Goal: Task Accomplishment & Management: Manage account settings

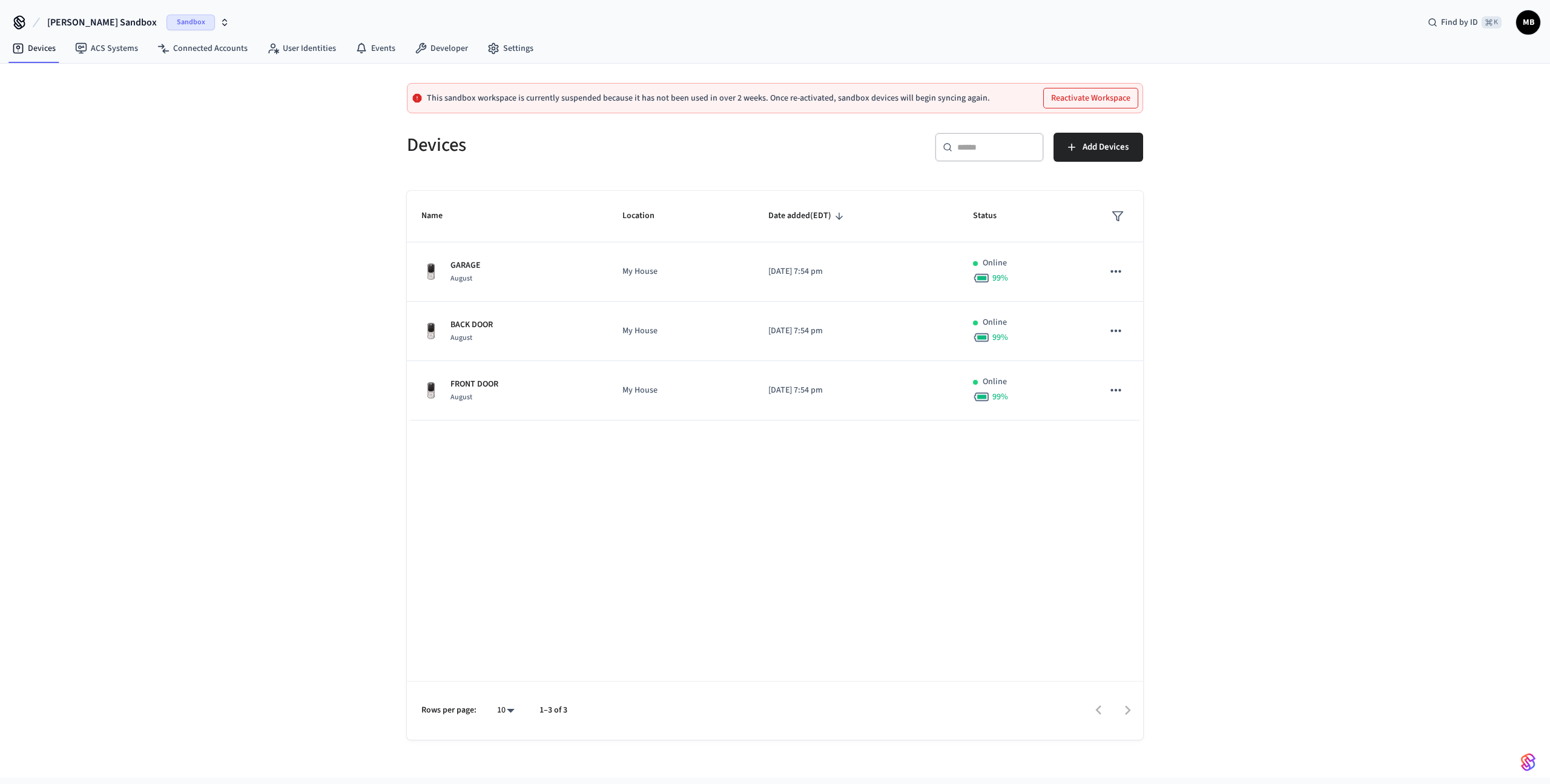
click at [167, 27] on span "Sandbox" at bounding box center [191, 22] width 48 height 16
click at [159, 81] on span "Production" at bounding box center [169, 78] width 48 height 16
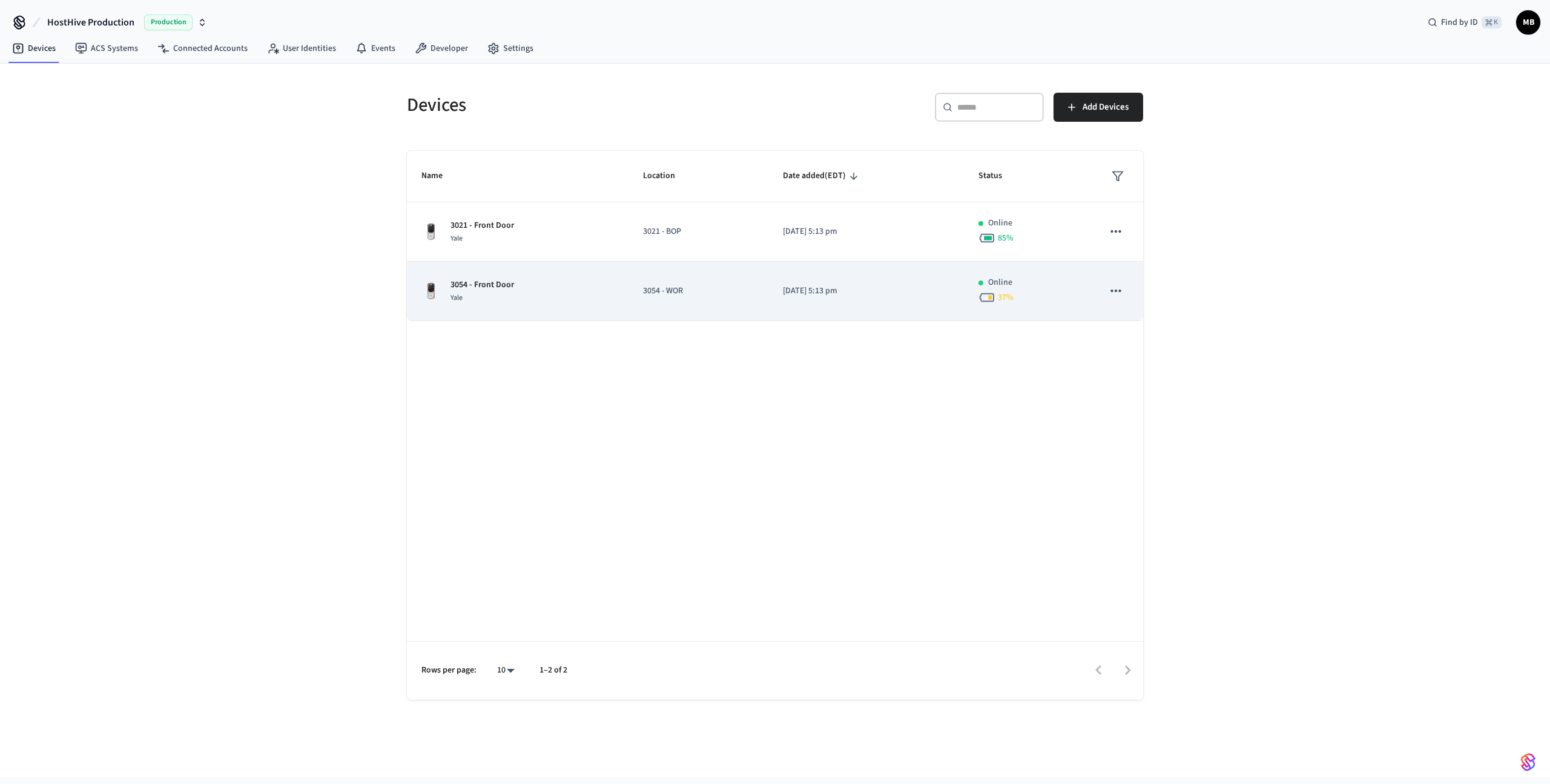
click at [742, 282] on td "3054 - WOR" at bounding box center [698, 291] width 140 height 60
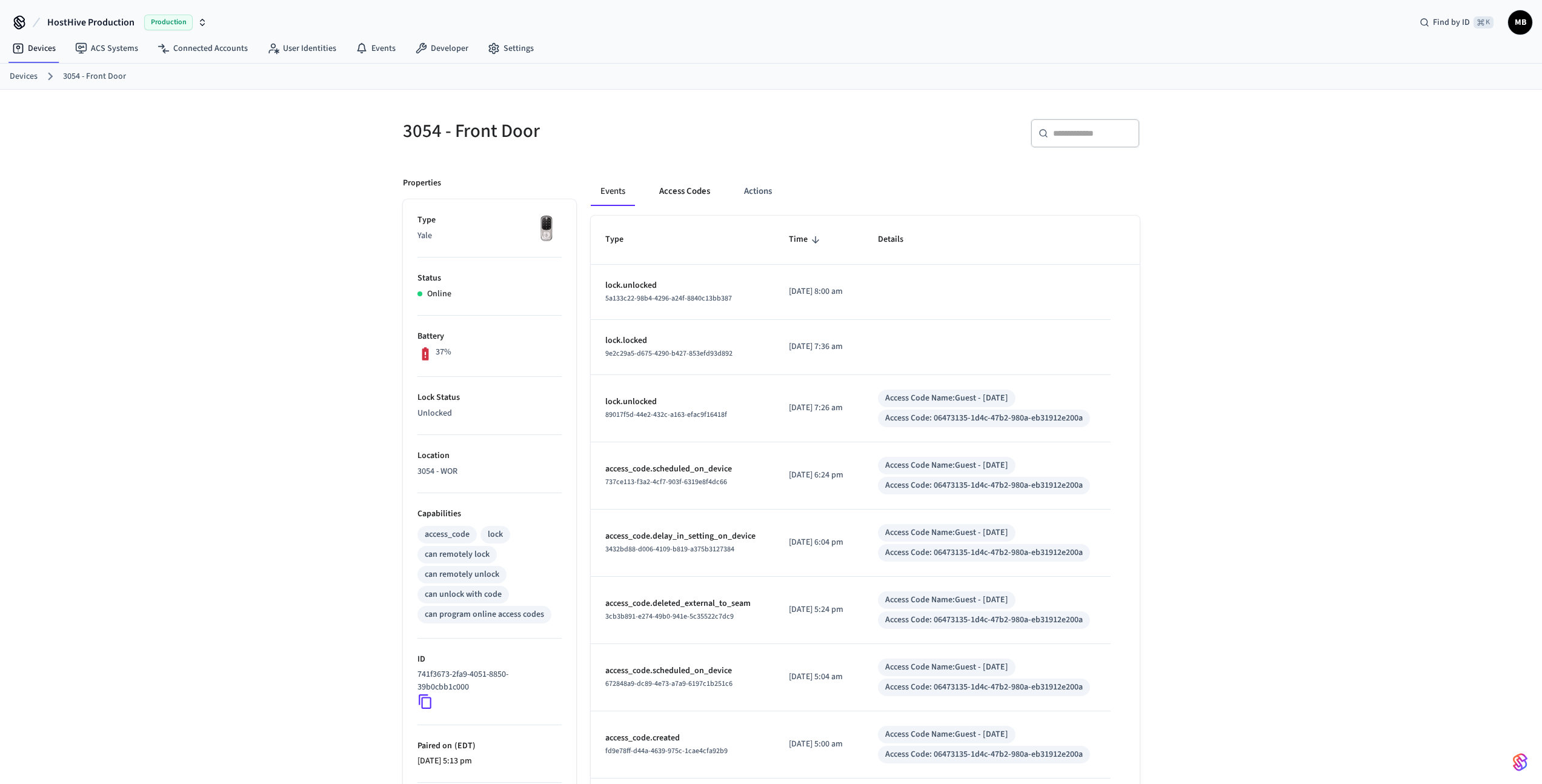
click at [677, 183] on button "Access Codes" at bounding box center [684, 192] width 70 height 29
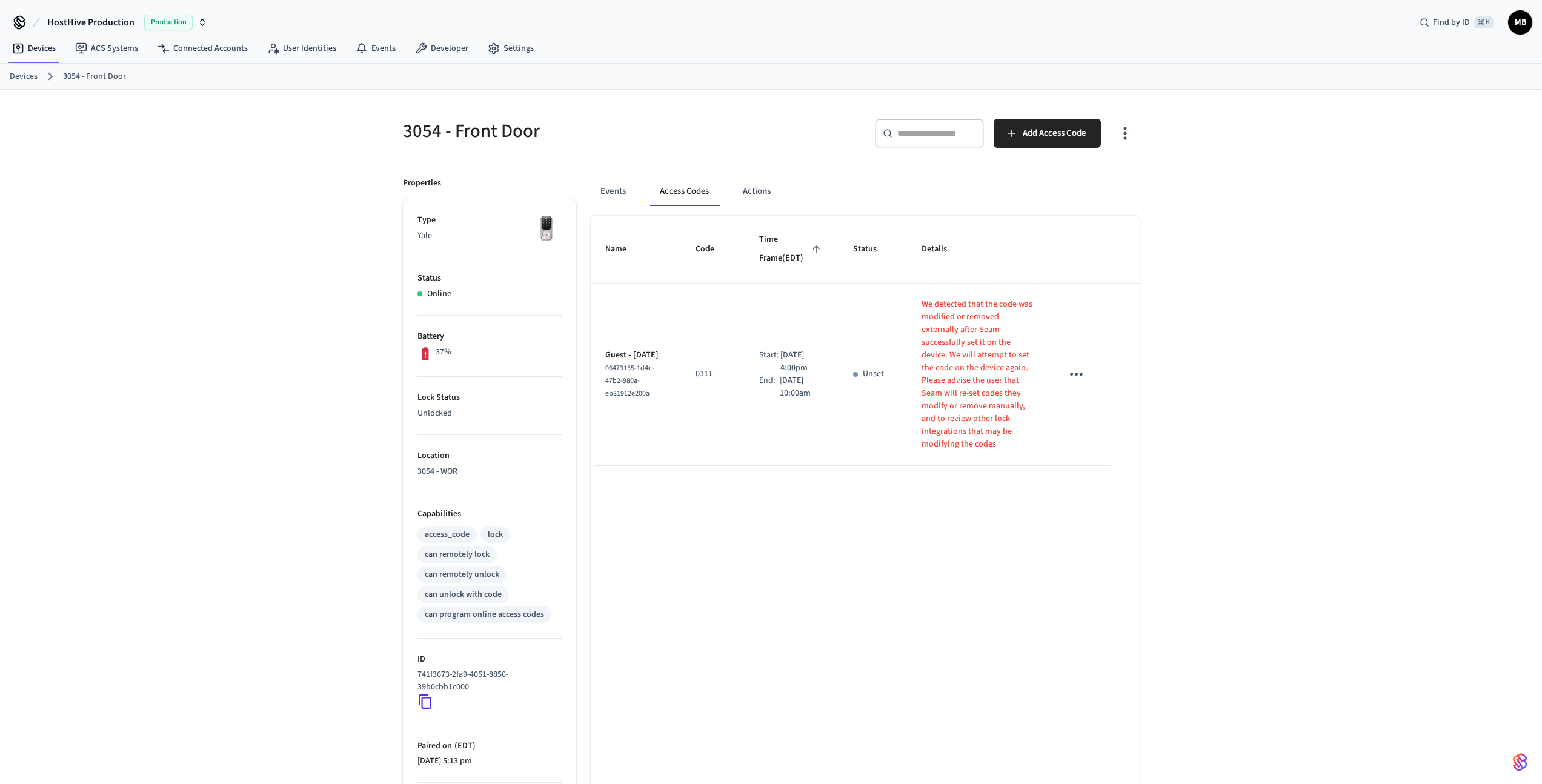
click at [1084, 376] on icon "sticky table" at bounding box center [1077, 374] width 19 height 19
click at [1120, 446] on li "Delete" at bounding box center [1105, 442] width 58 height 32
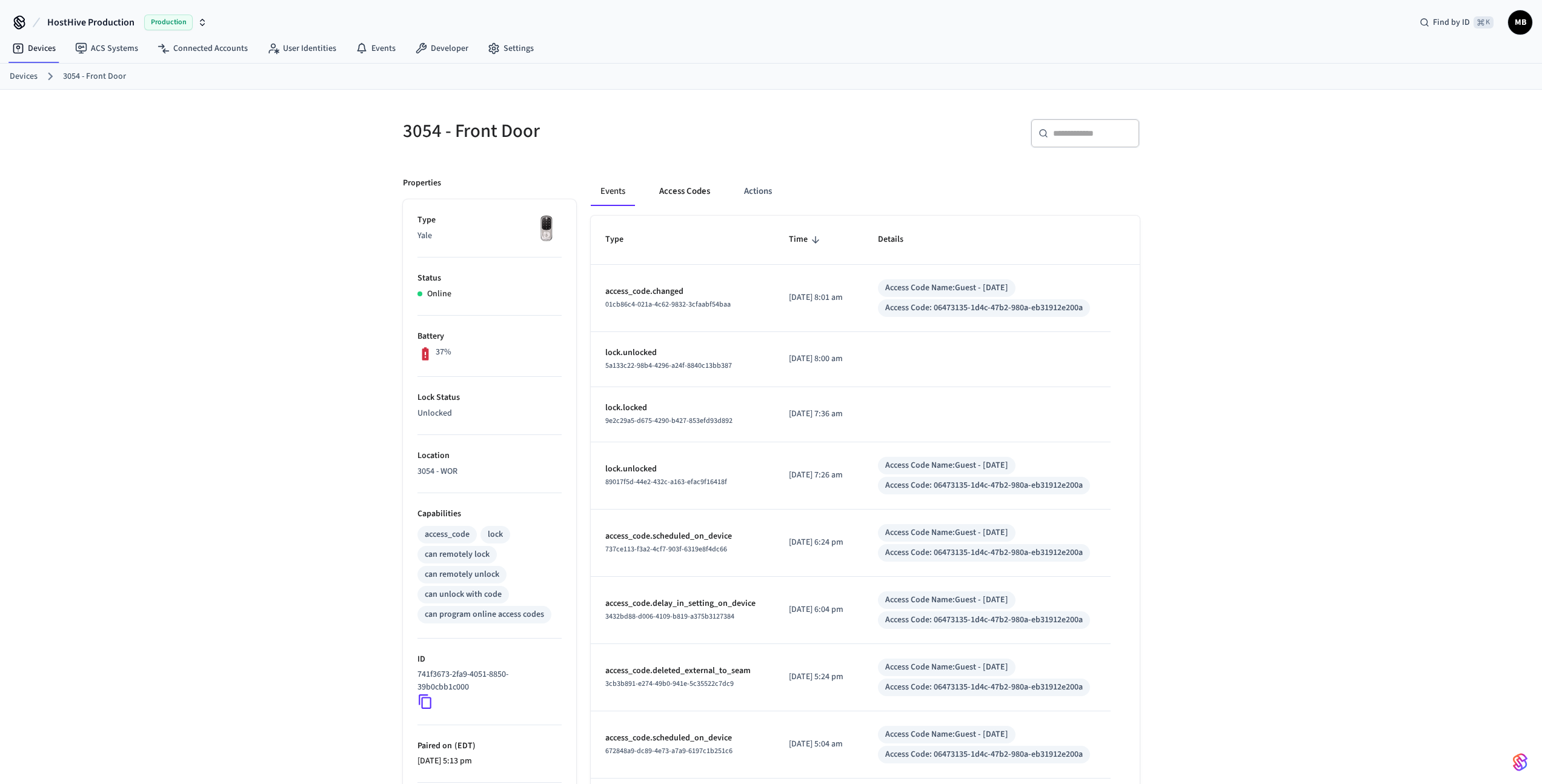
click at [696, 187] on button "Access Codes" at bounding box center [684, 192] width 70 height 29
